Goal: Task Accomplishment & Management: Manage account settings

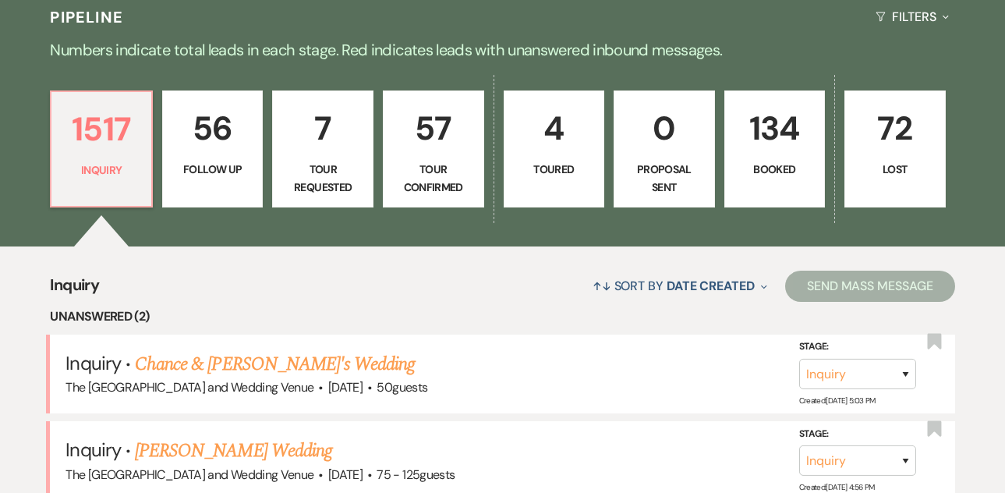
scroll to position [473, 0]
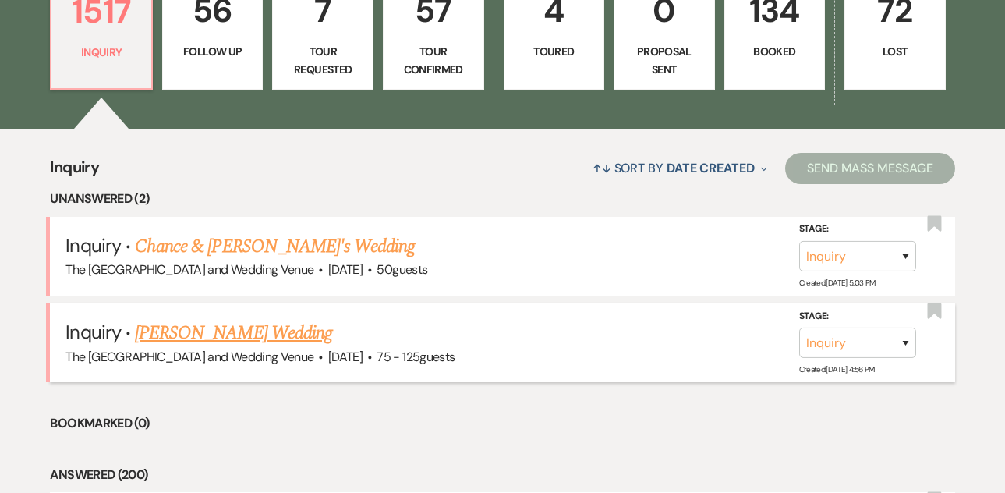
click at [235, 328] on link "[PERSON_NAME] Wedding" at bounding box center [233, 333] width 197 height 28
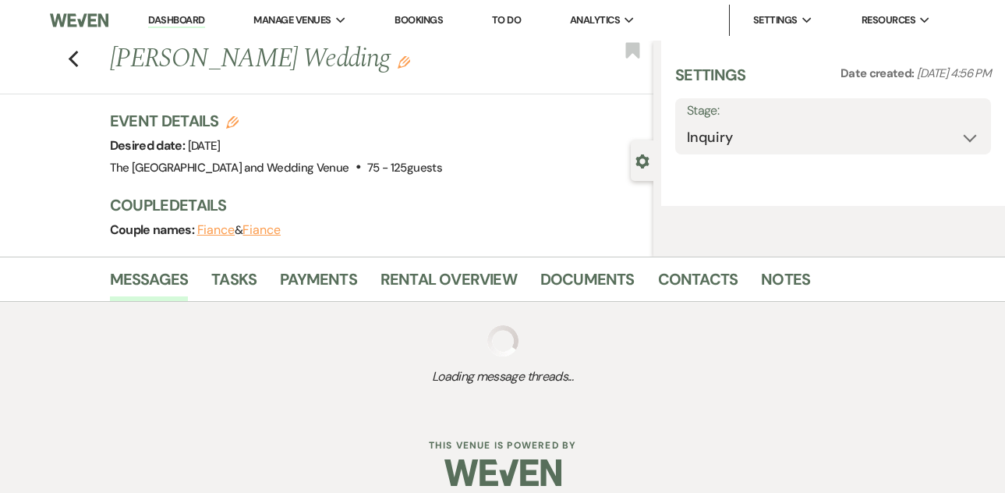
select select "3"
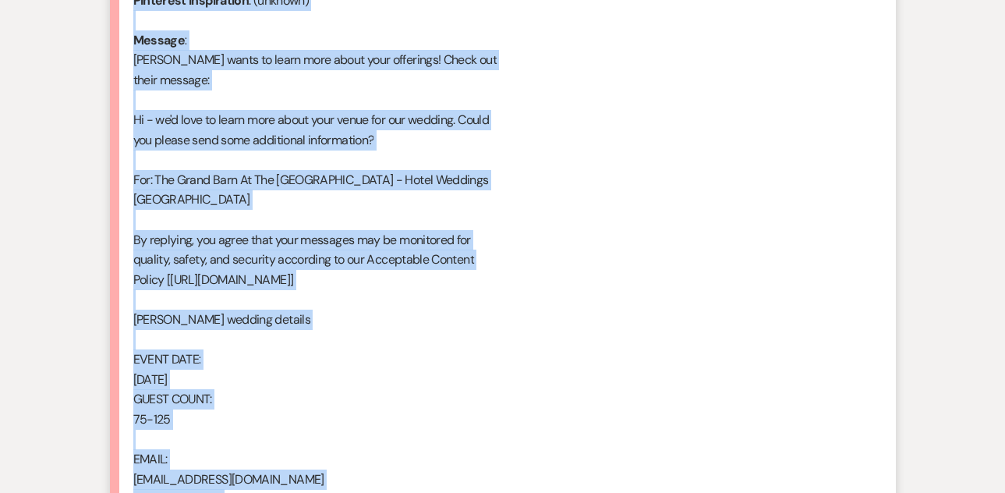
scroll to position [1041, 0]
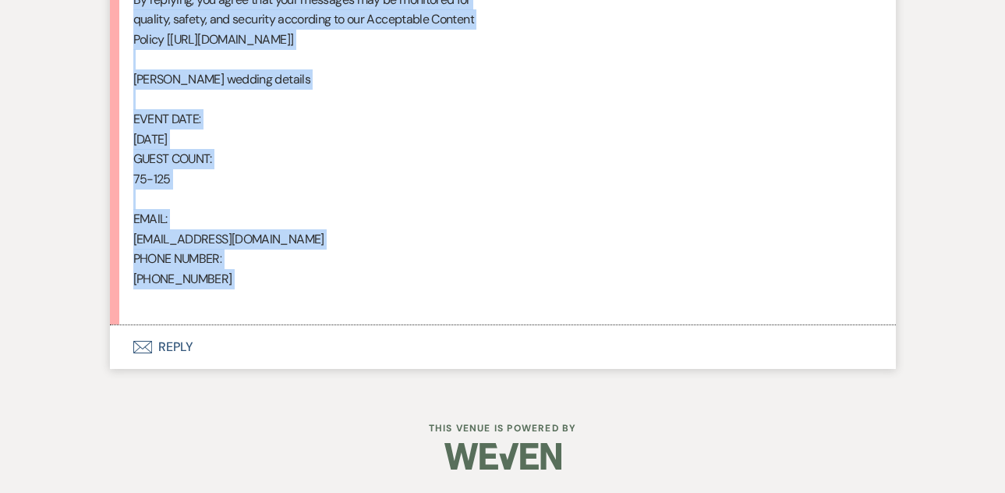
drag, startPoint x: 132, startPoint y: 140, endPoint x: 393, endPoint y: 314, distance: 313.9
copy div "From : [PERSON_NAME] Event : [PERSON_NAME] Event Desired date : [DATE] Anticipa…"
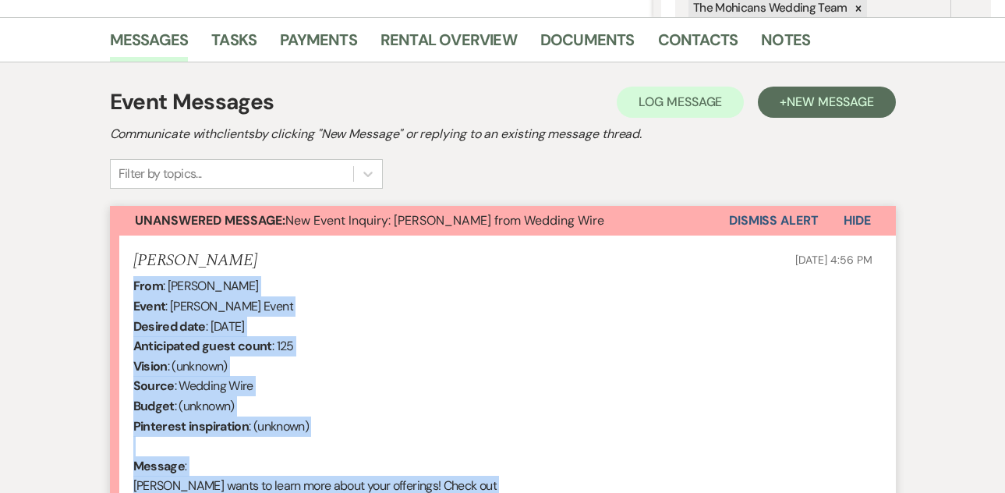
scroll to position [250, 0]
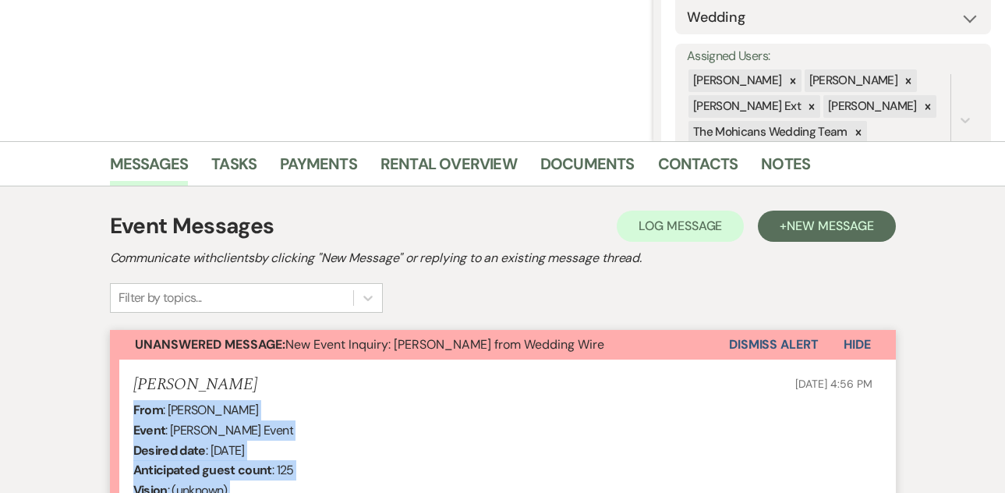
click at [742, 341] on button "Dismiss Alert" at bounding box center [774, 345] width 90 height 30
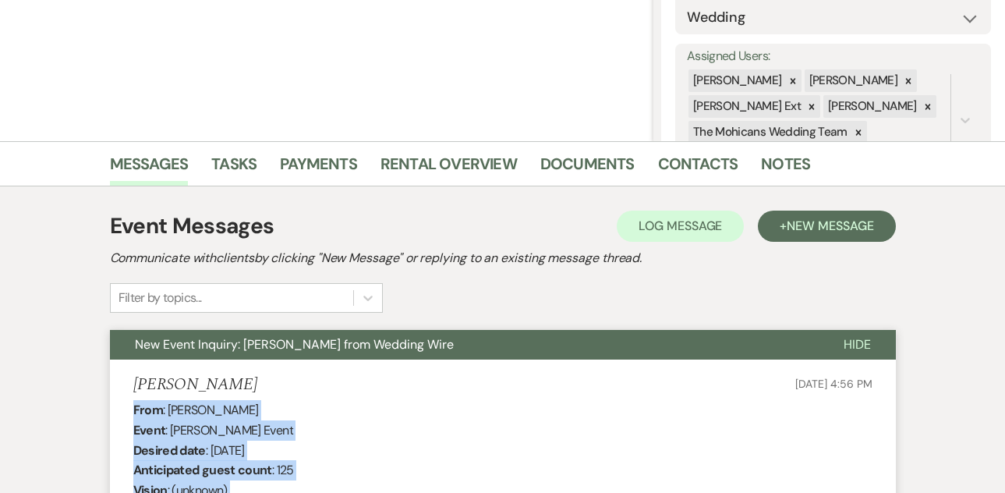
scroll to position [0, 0]
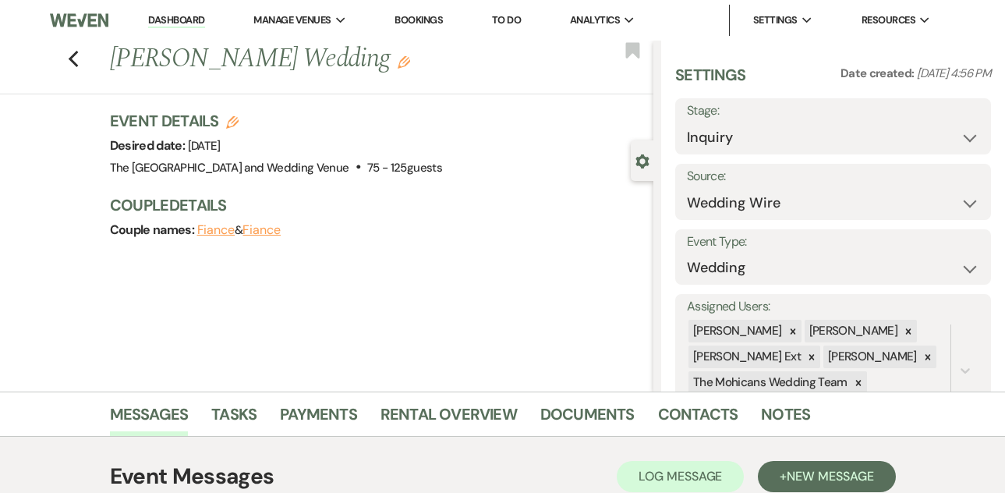
click at [169, 23] on link "Dashboard" at bounding box center [176, 20] width 56 height 15
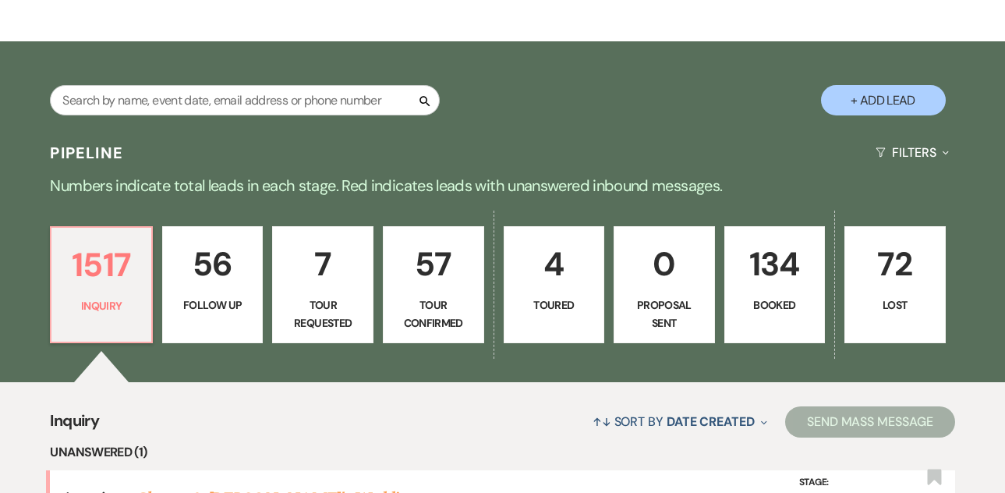
scroll to position [324, 0]
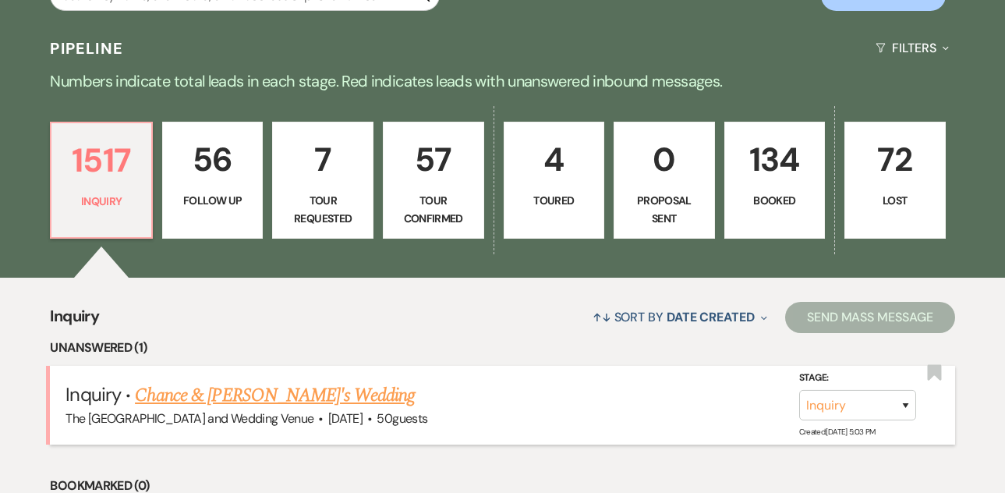
click at [289, 395] on link "Chance & [PERSON_NAME]'s Wedding" at bounding box center [275, 395] width 280 height 28
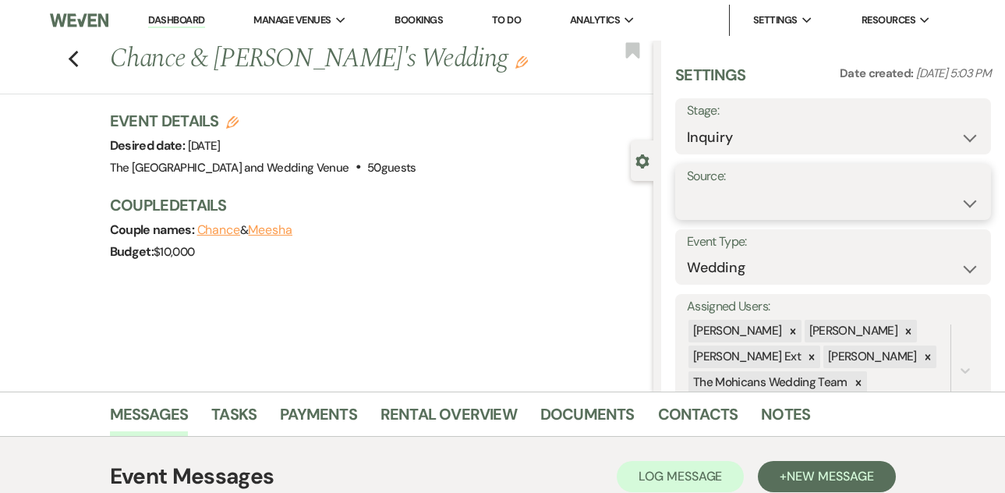
click at [725, 197] on select "Weven Venue Website Instagram Facebook Pinterest Google The Knot Wedding Wire H…" at bounding box center [833, 203] width 293 height 30
click at [743, 190] on select "Weven Venue Website Instagram Facebook Pinterest Google The Knot Wedding Wire H…" at bounding box center [786, 203] width 198 height 30
select select "5"
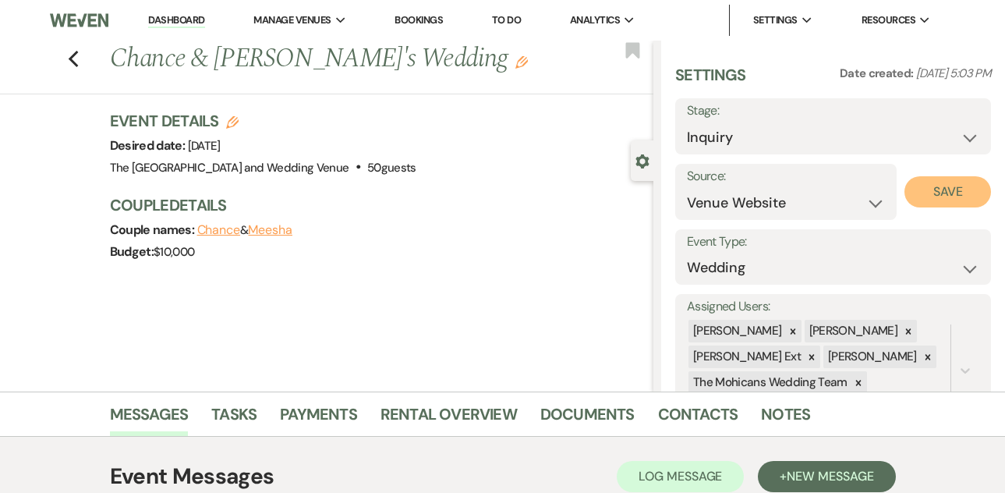
click at [917, 189] on button "Save" at bounding box center [948, 191] width 87 height 31
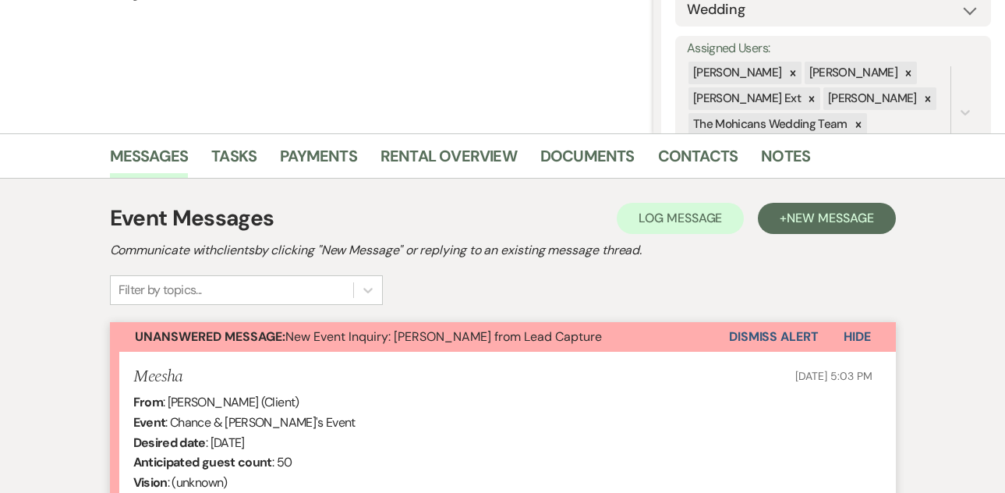
scroll to position [377, 0]
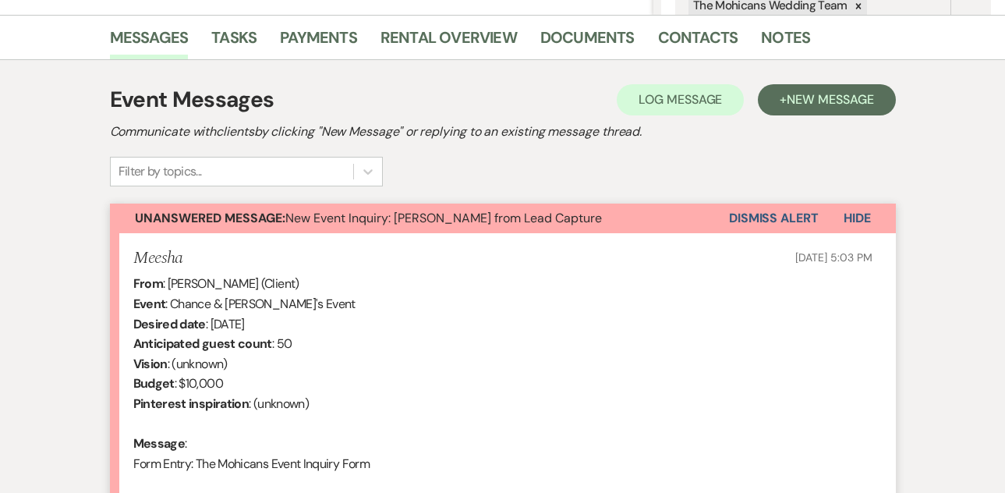
click at [771, 225] on button "Dismiss Alert" at bounding box center [774, 219] width 90 height 30
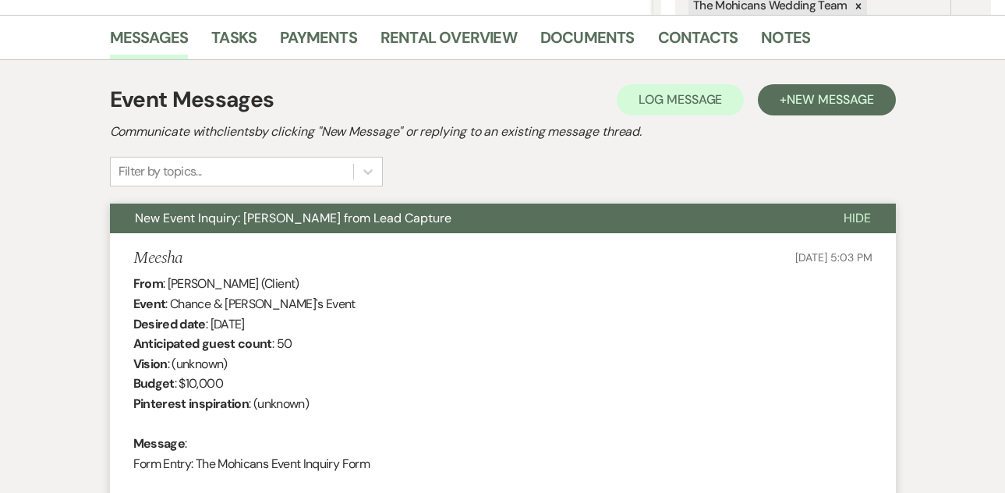
scroll to position [0, 0]
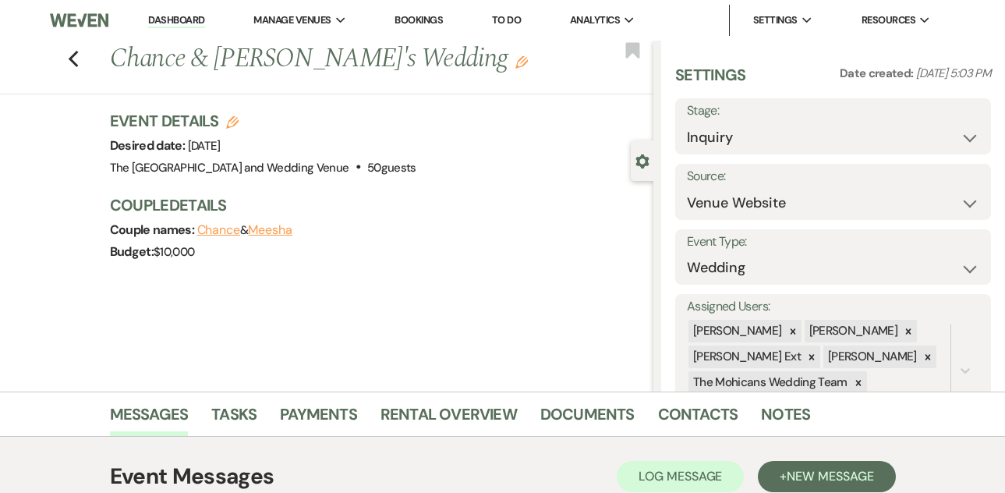
click at [193, 26] on link "Dashboard" at bounding box center [176, 20] width 56 height 15
